Goal: Information Seeking & Learning: Learn about a topic

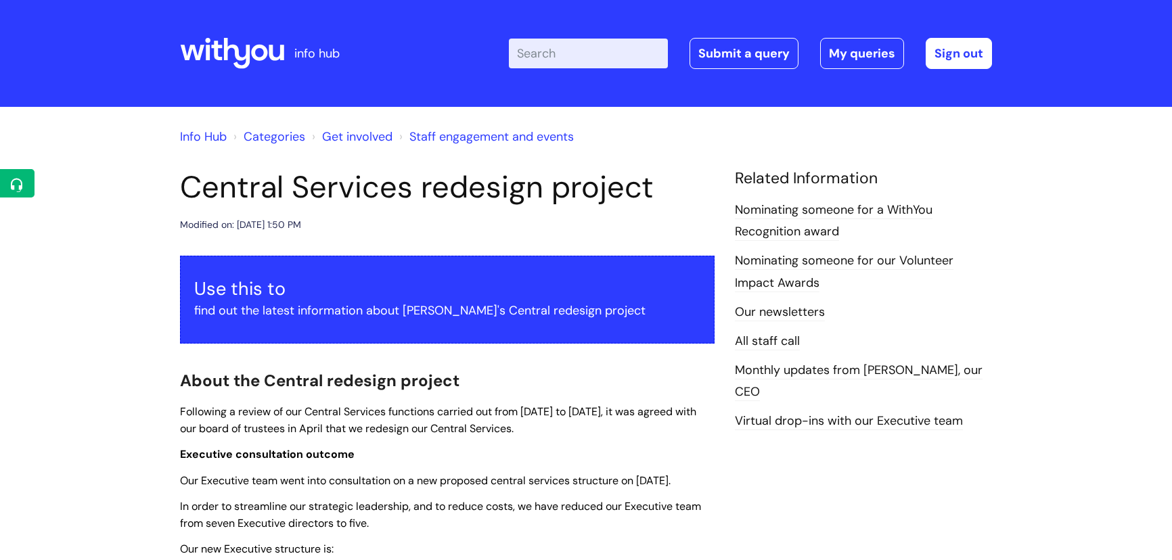
scroll to position [891, 0]
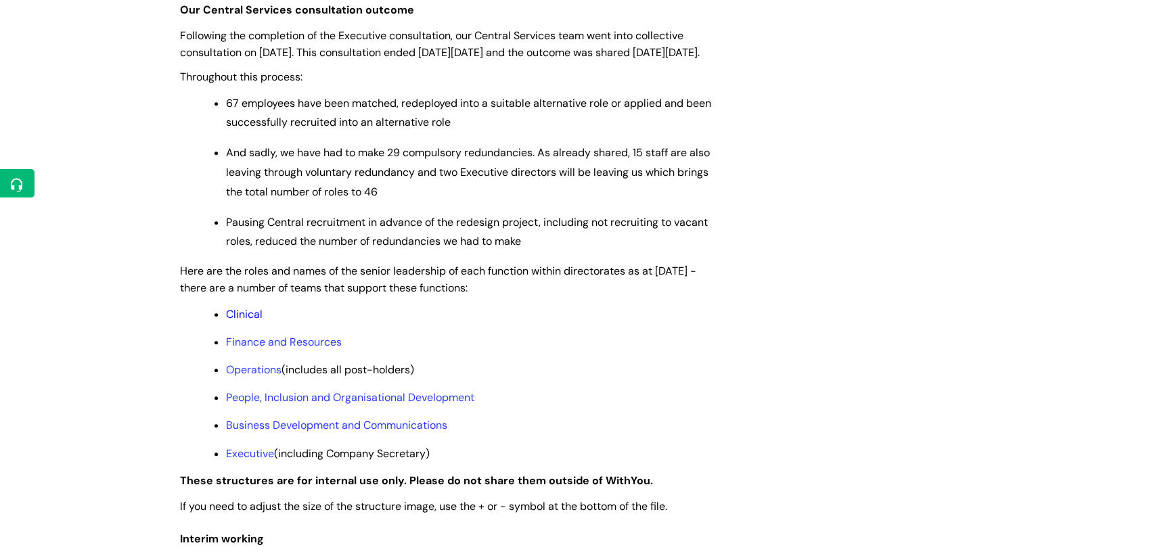
click at [244, 321] on link "Clinical" at bounding box center [244, 314] width 37 height 14
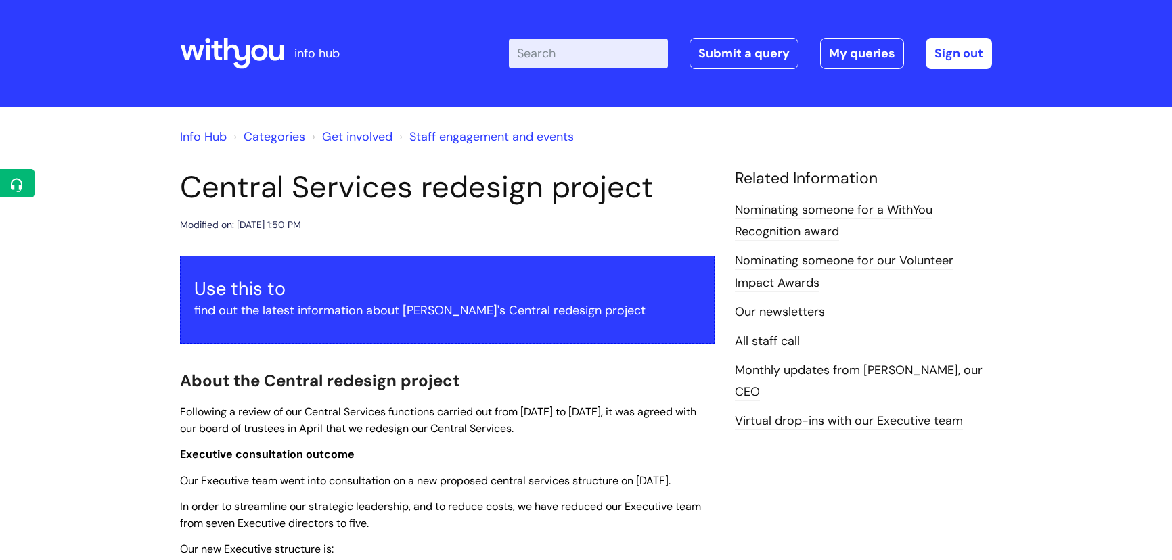
scroll to position [891, 0]
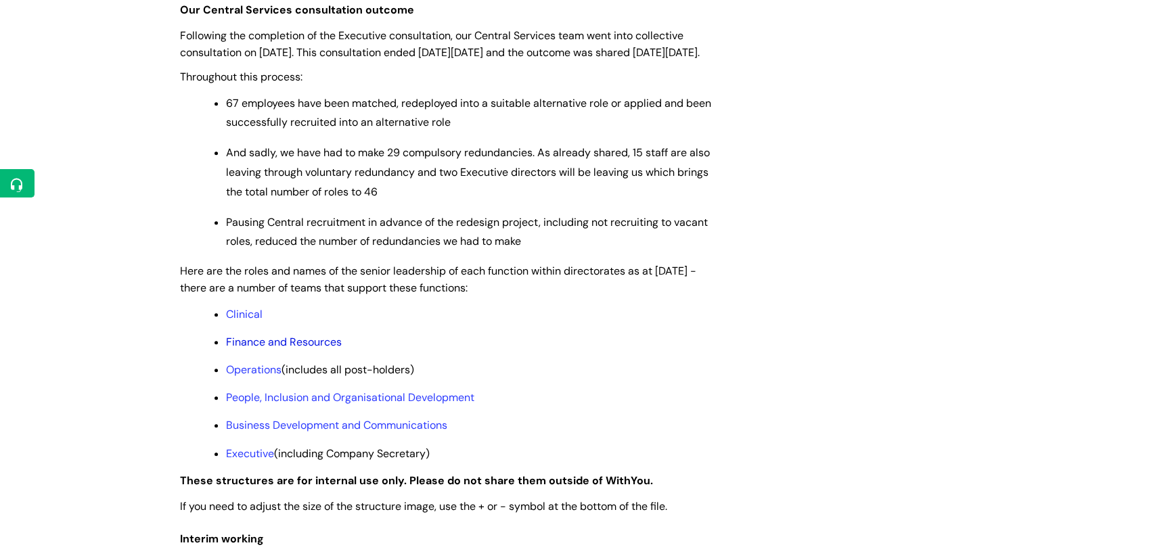
click at [291, 349] on link "Finance and Resources" at bounding box center [284, 342] width 116 height 14
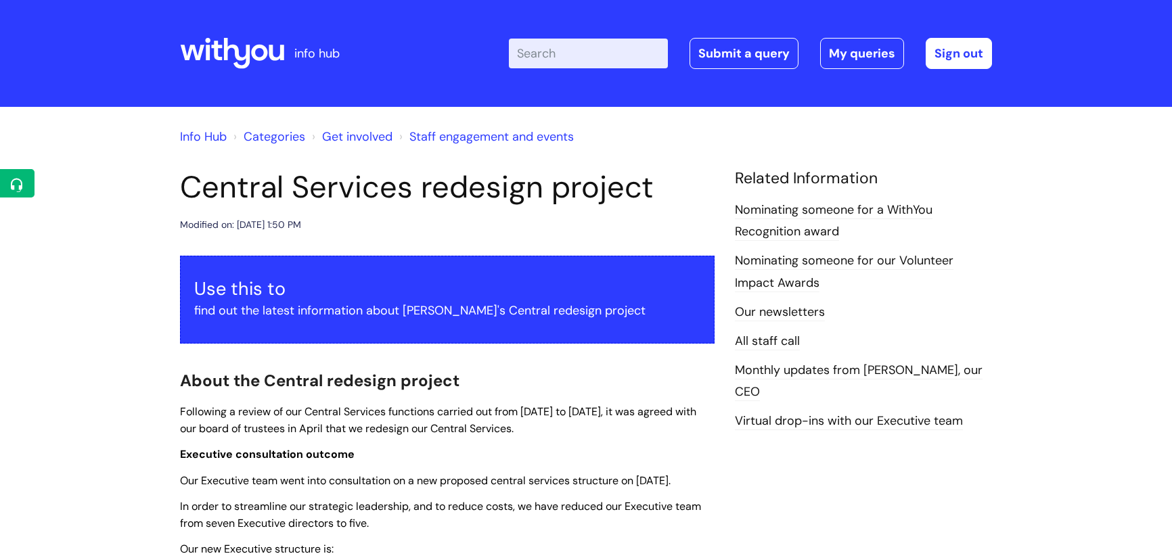
scroll to position [891, 0]
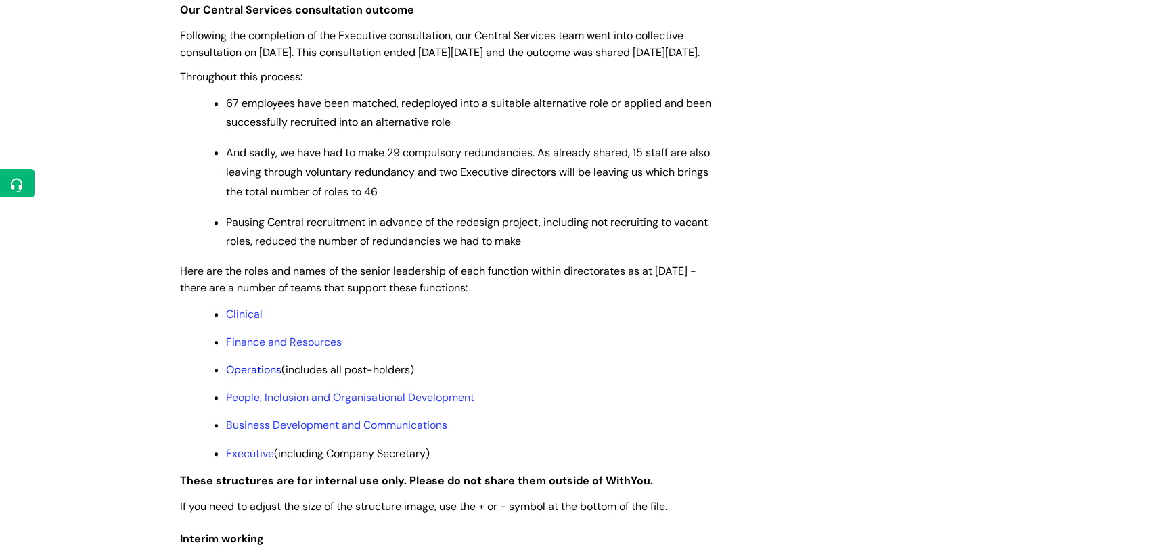
click at [250, 377] on link "Operations" at bounding box center [253, 370] width 55 height 14
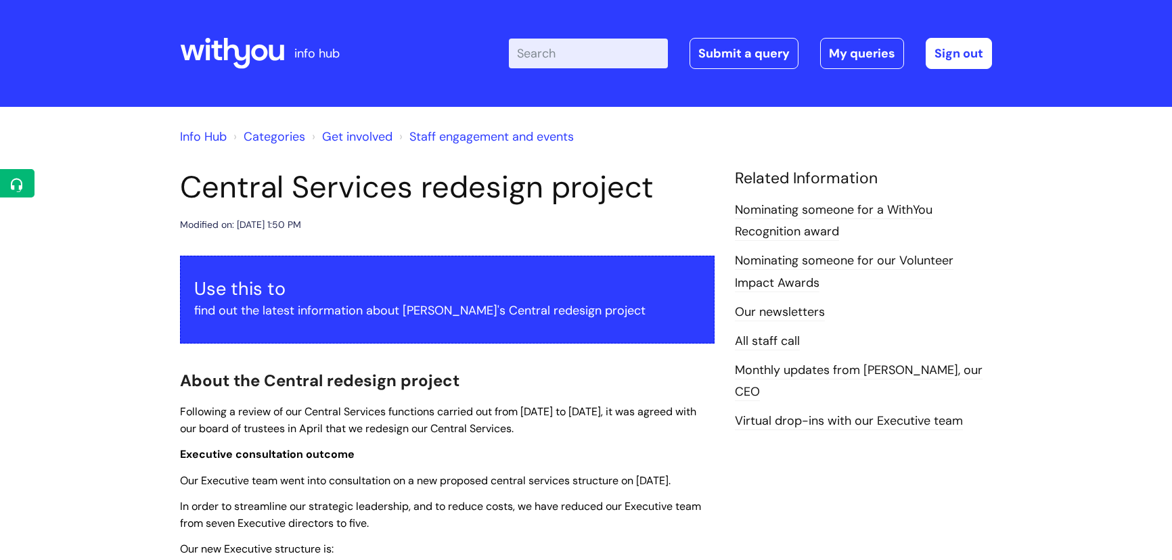
scroll to position [891, 0]
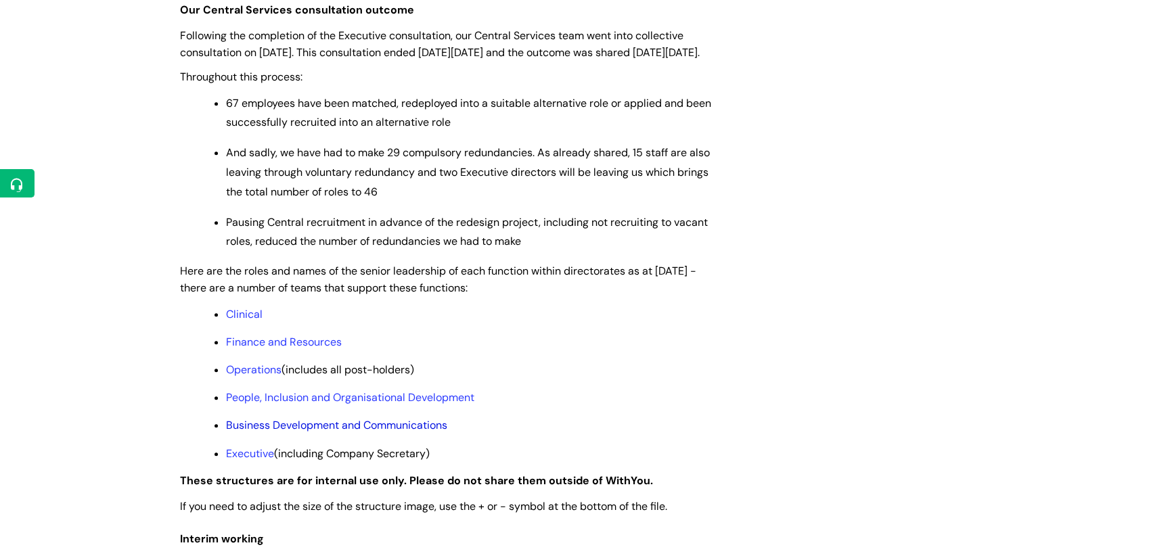
click at [275, 432] on link "Business Development and Communications" at bounding box center [336, 425] width 221 height 14
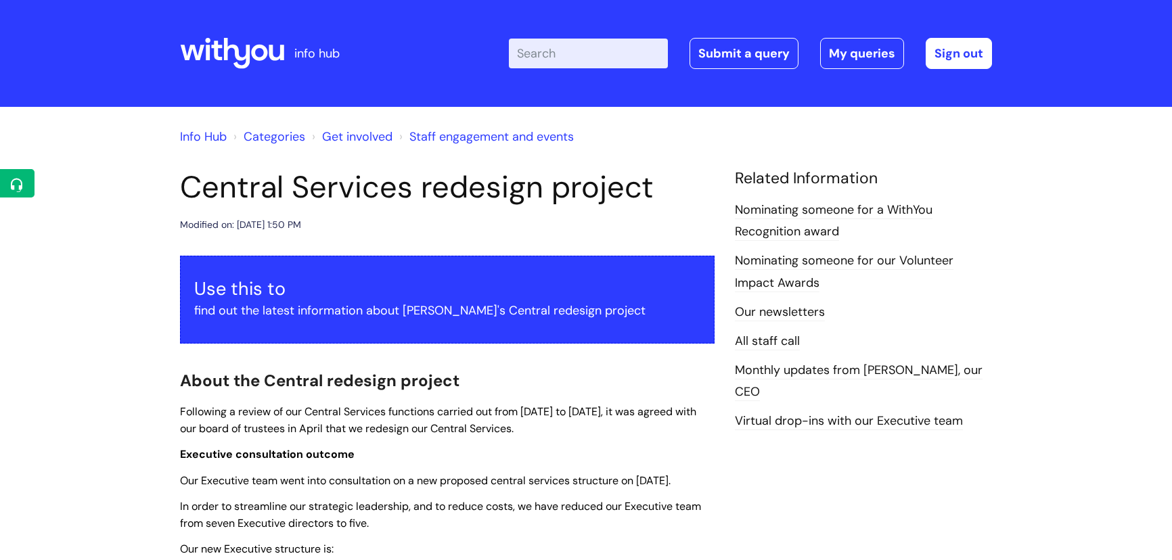
scroll to position [891, 0]
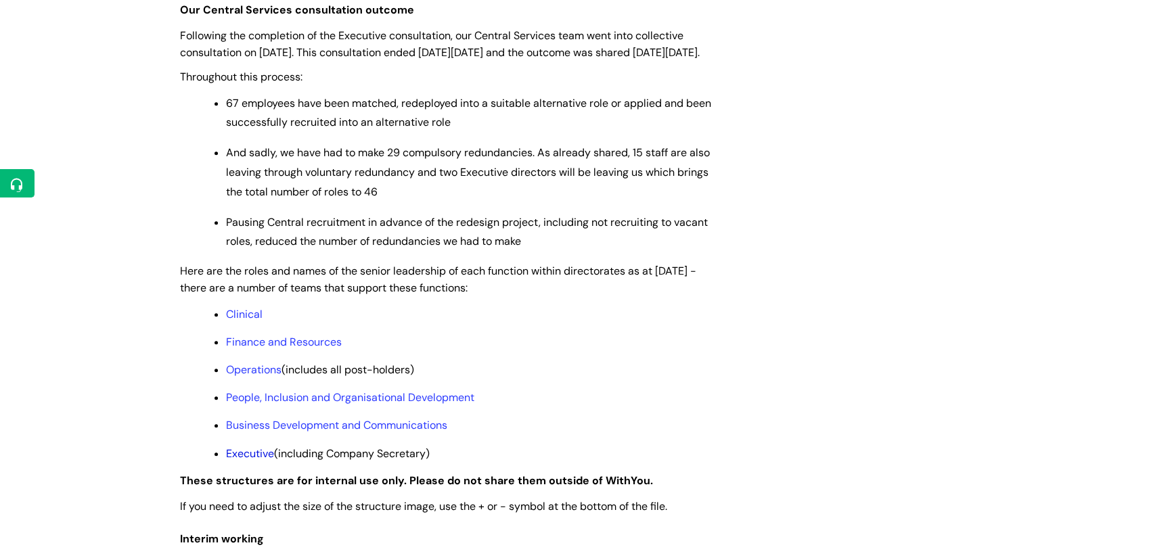
click at [254, 461] on link "Executive" at bounding box center [250, 454] width 48 height 14
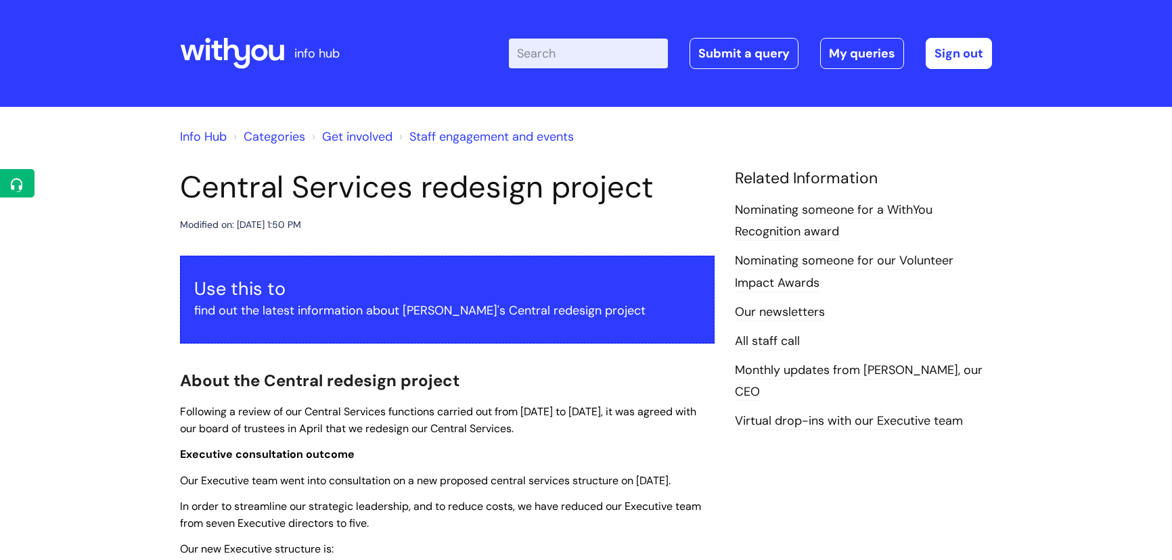
scroll to position [891, 0]
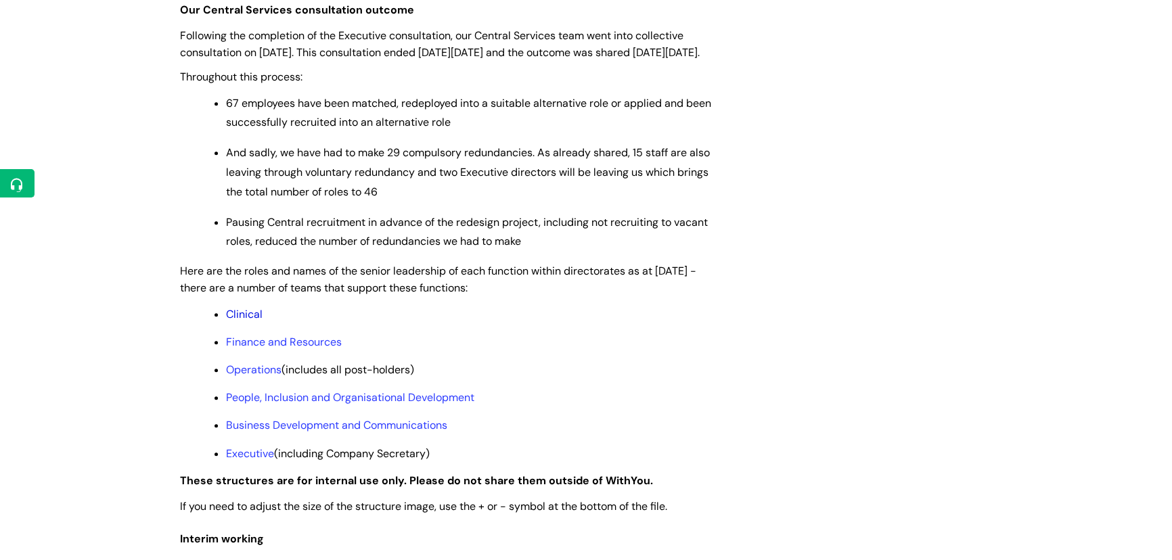
click at [257, 321] on link "Clinical" at bounding box center [244, 314] width 37 height 14
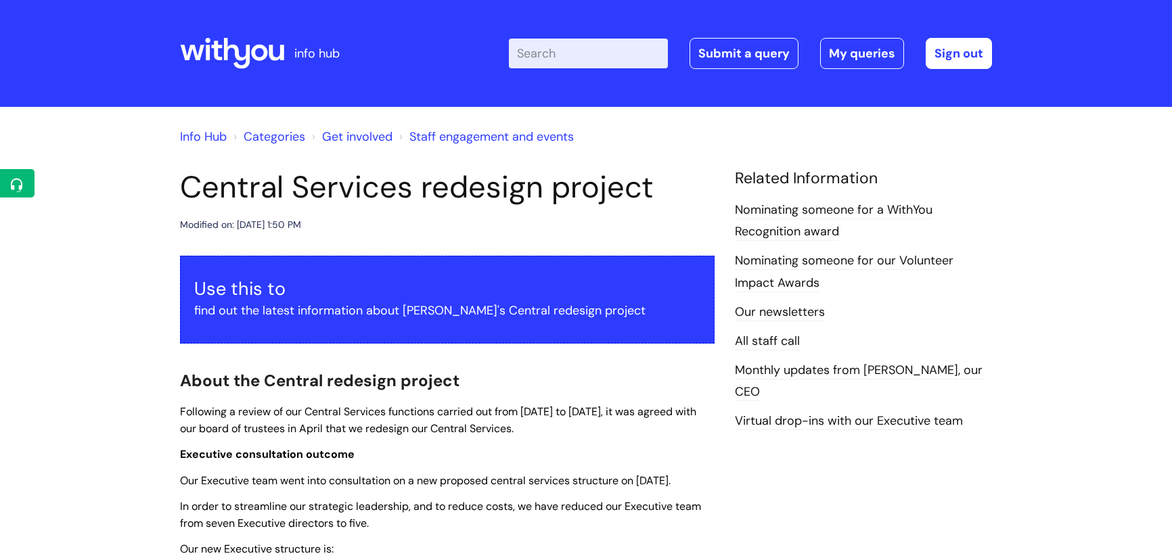
scroll to position [891, 0]
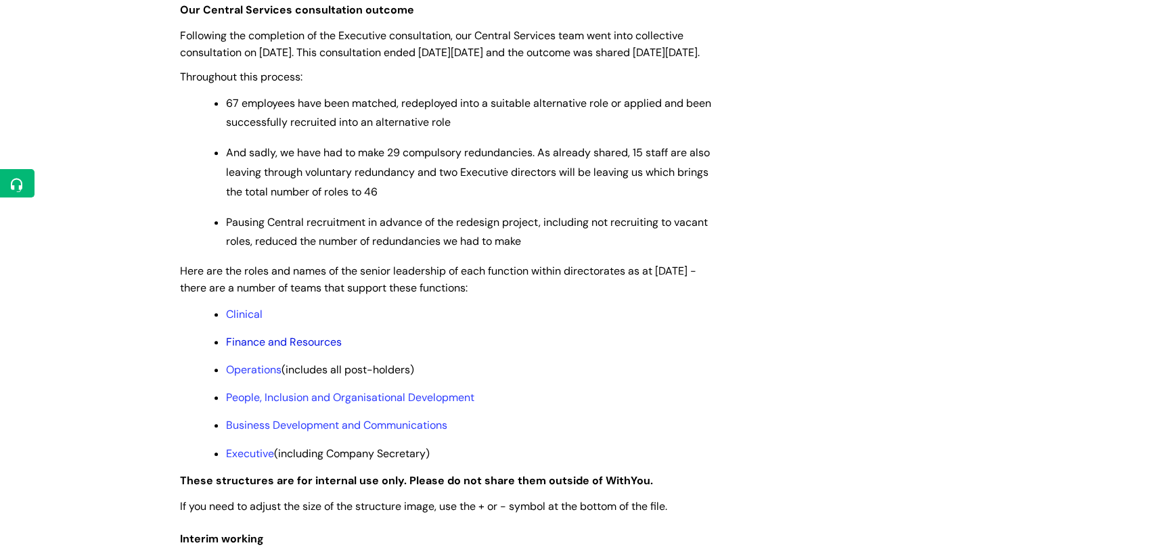
click at [275, 349] on link "Finance and Resources" at bounding box center [284, 342] width 116 height 14
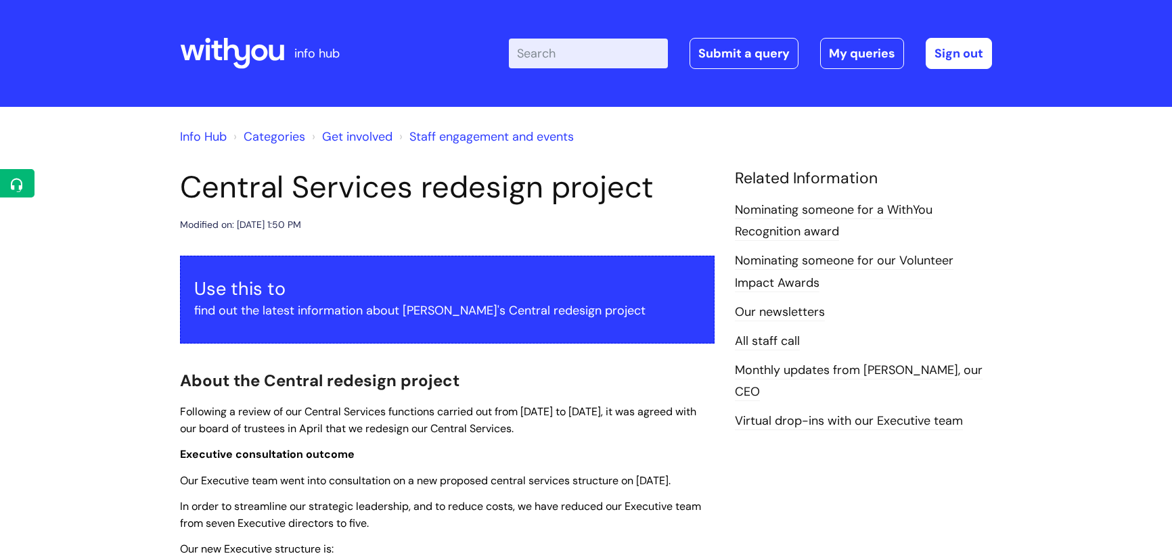
scroll to position [891, 0]
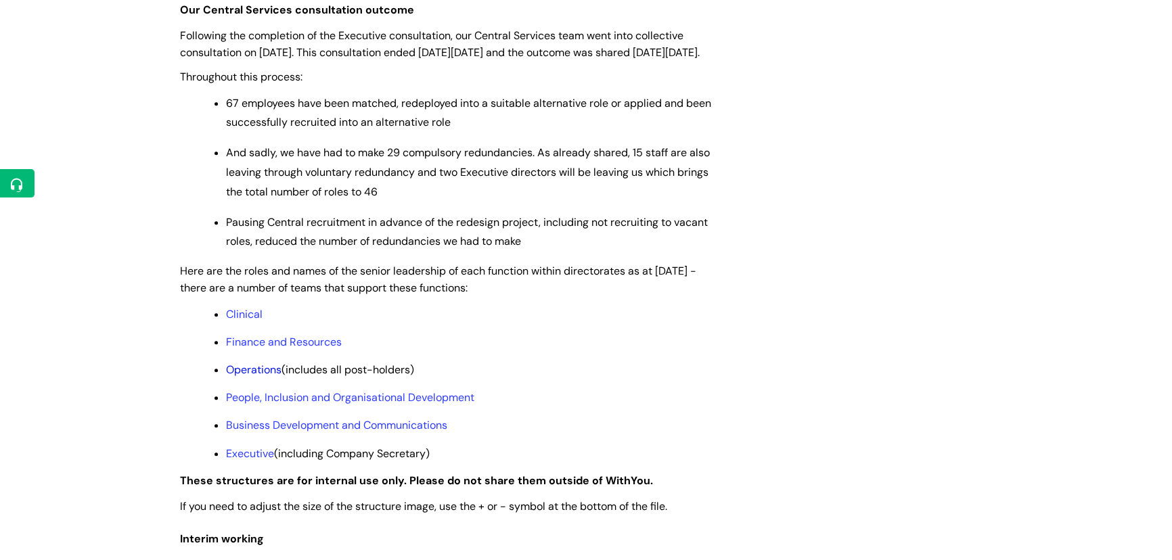
click at [246, 377] on link "Operations" at bounding box center [253, 370] width 55 height 14
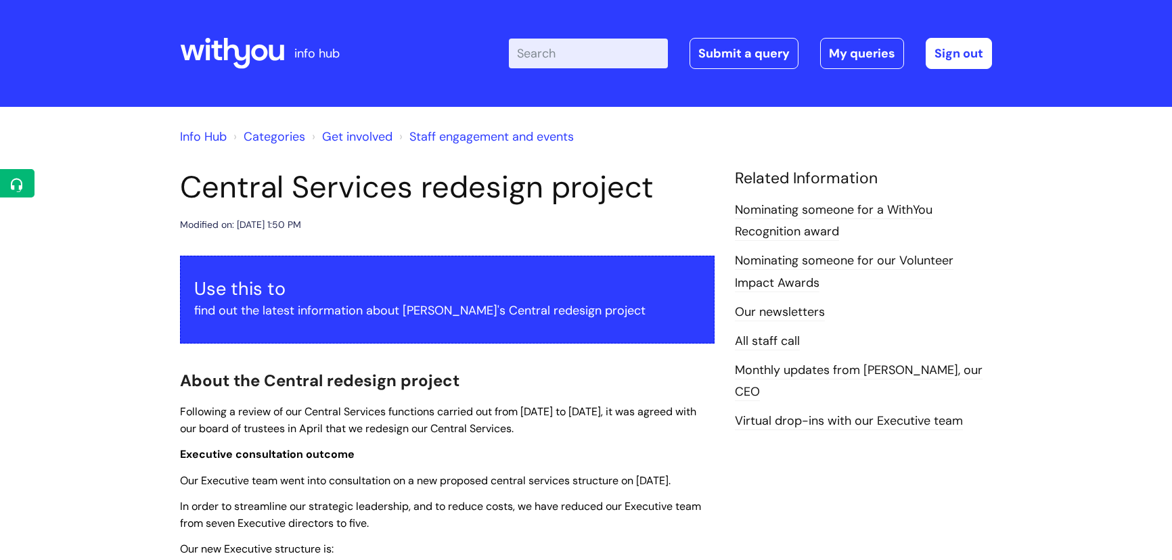
scroll to position [891, 0]
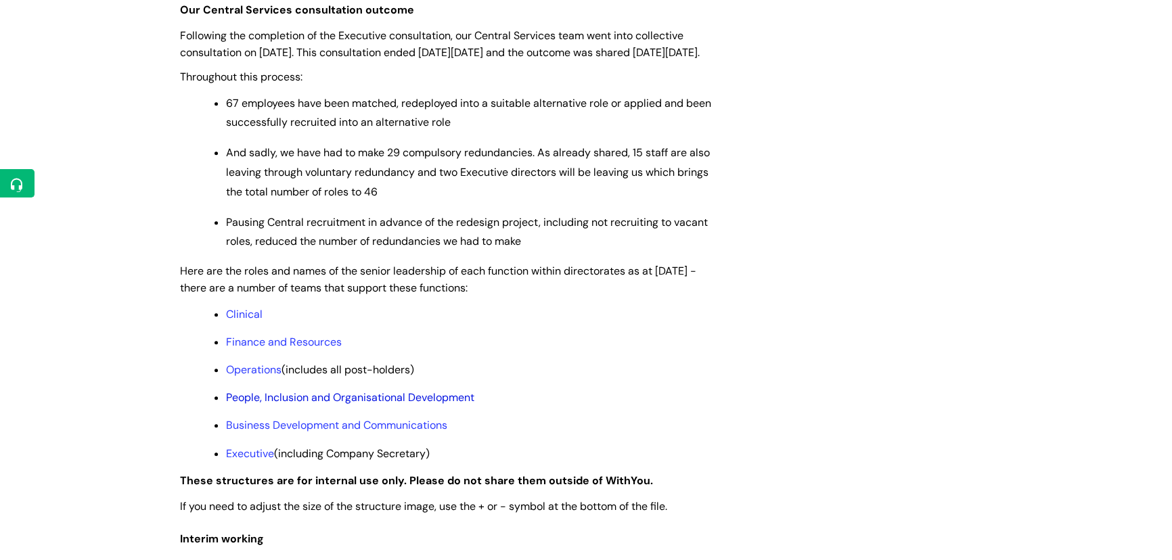
click at [257, 405] on link "People, Inclusion and Organisational Development" at bounding box center [350, 397] width 248 height 14
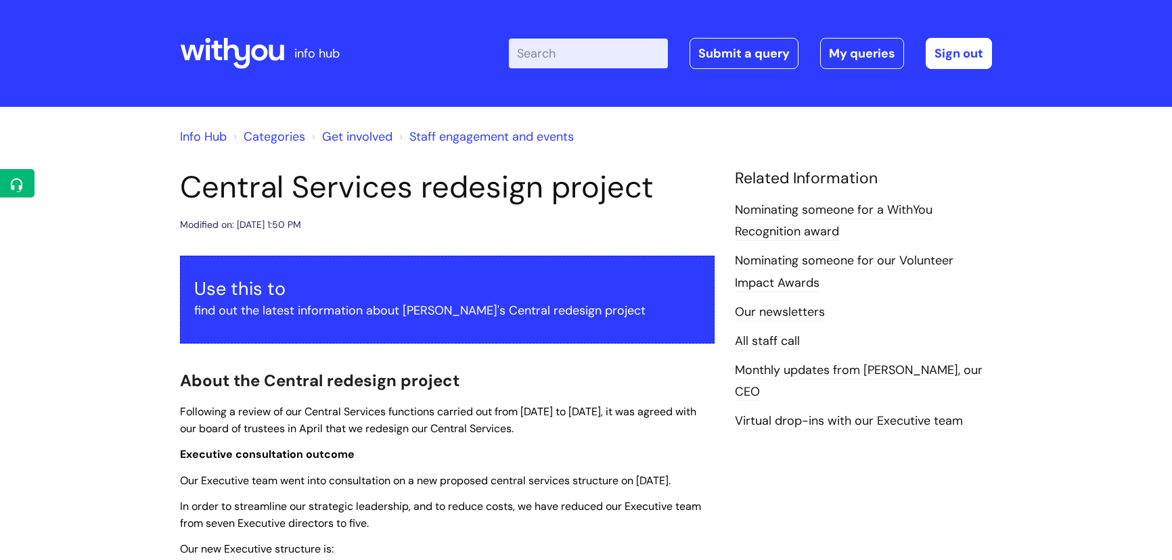
scroll to position [891, 0]
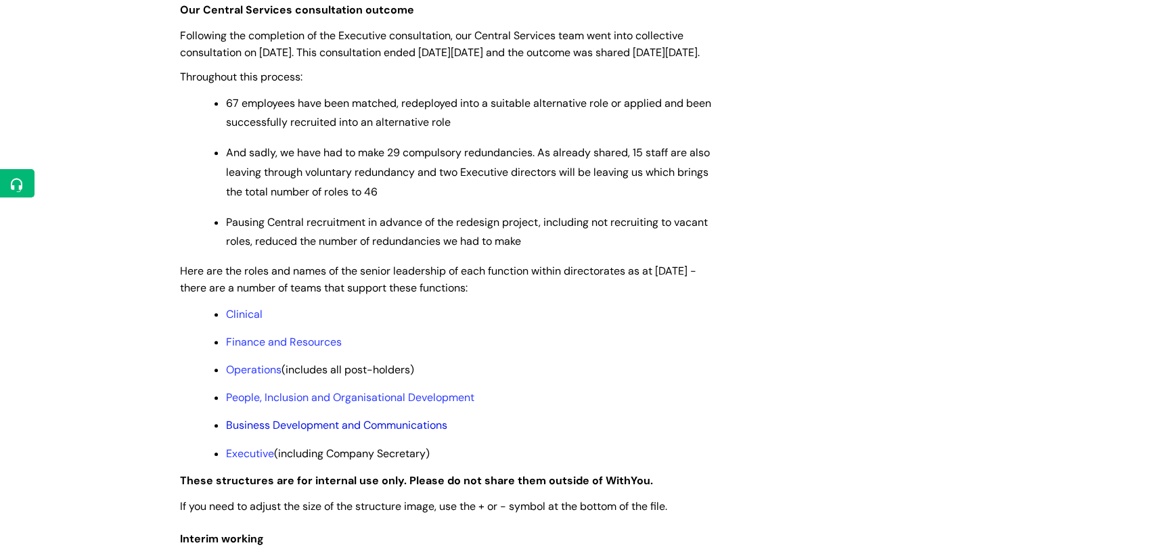
click at [269, 432] on link "Business Development and Communications" at bounding box center [336, 425] width 221 height 14
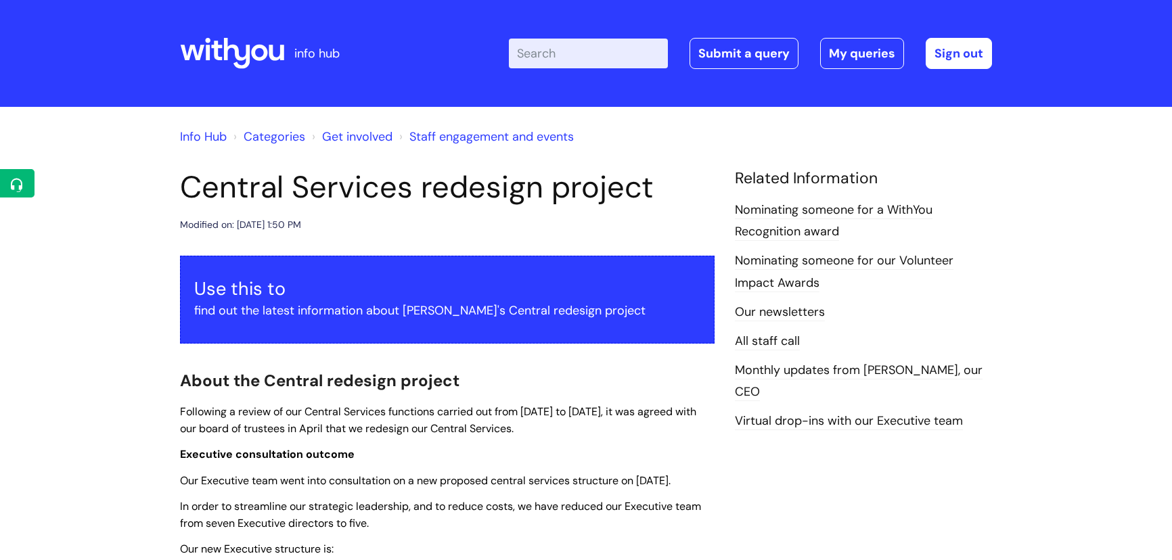
scroll to position [891, 0]
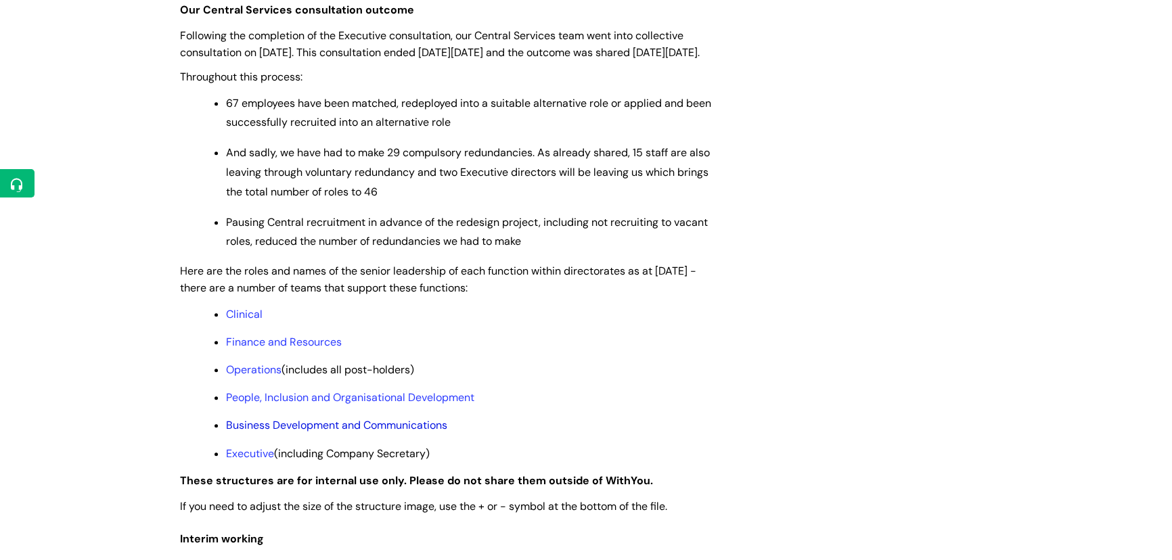
click at [262, 432] on link "Business Development and Communications" at bounding box center [336, 425] width 221 height 14
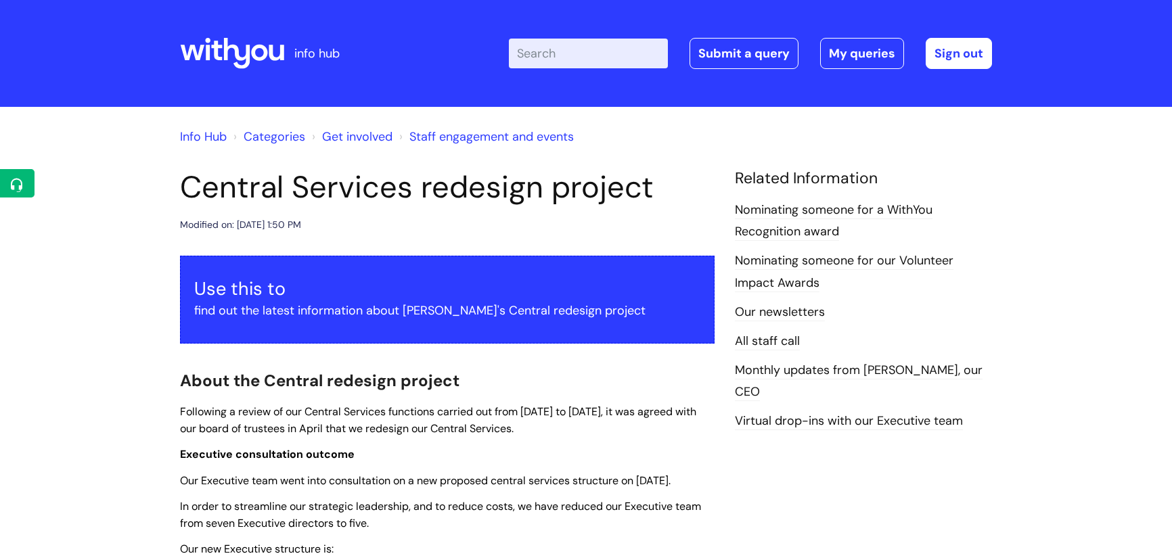
scroll to position [891, 0]
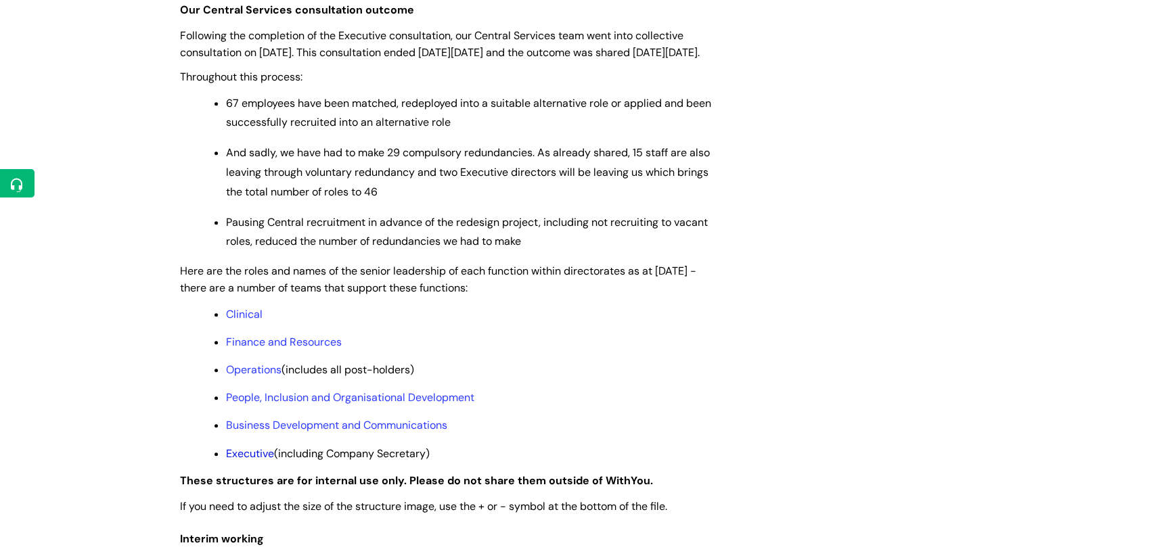
click at [255, 461] on link "Executive" at bounding box center [250, 454] width 48 height 14
